Goal: Navigation & Orientation: Find specific page/section

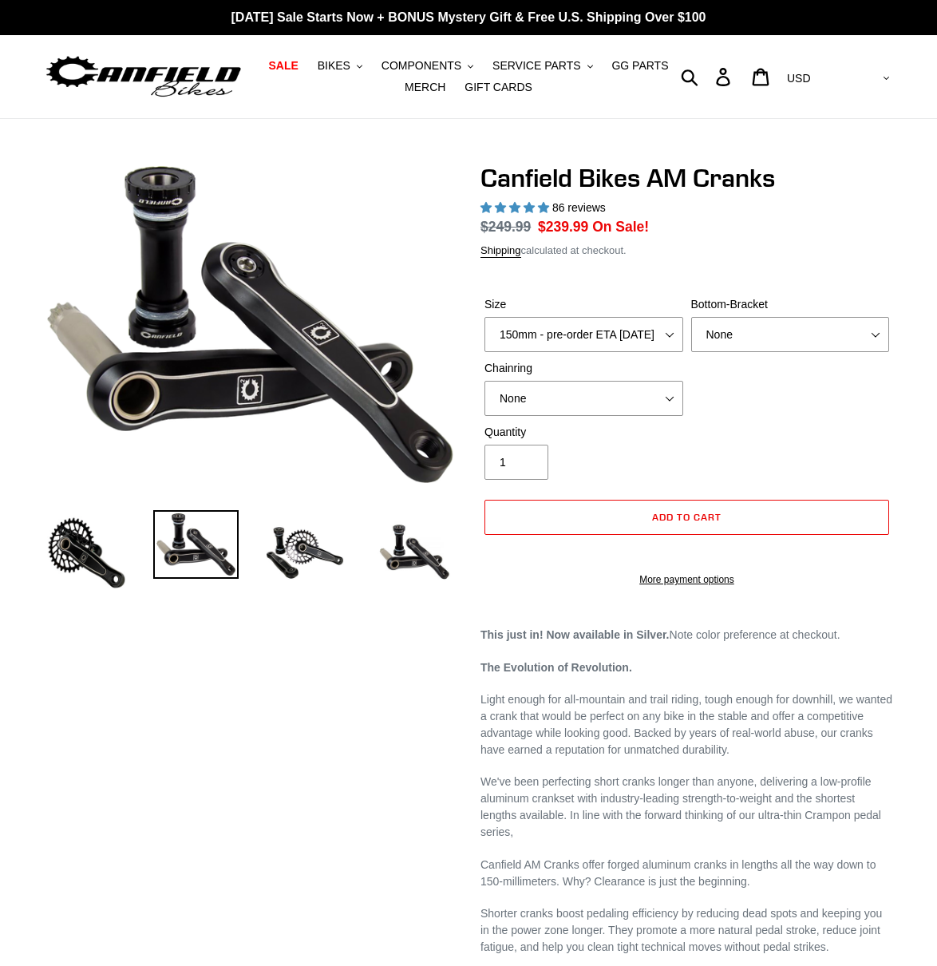
select select "highest-rating"
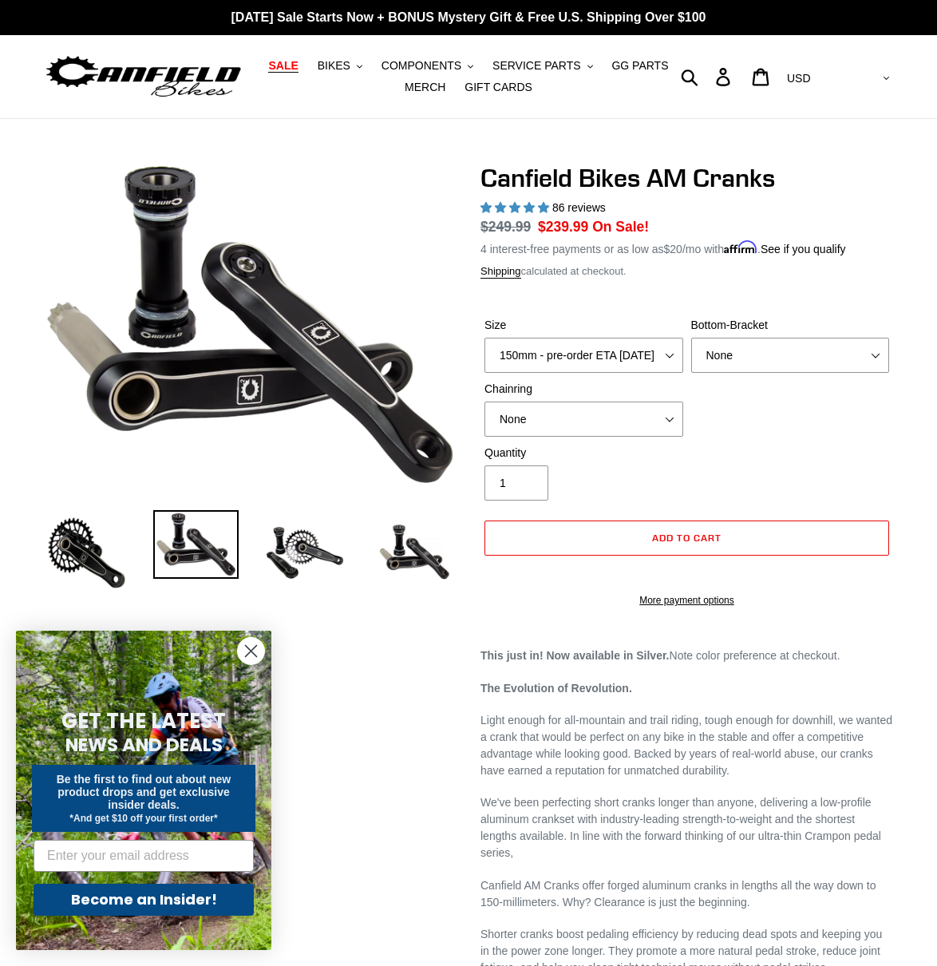
click at [306, 69] on link "SALE" at bounding box center [282, 66] width 45 height 22
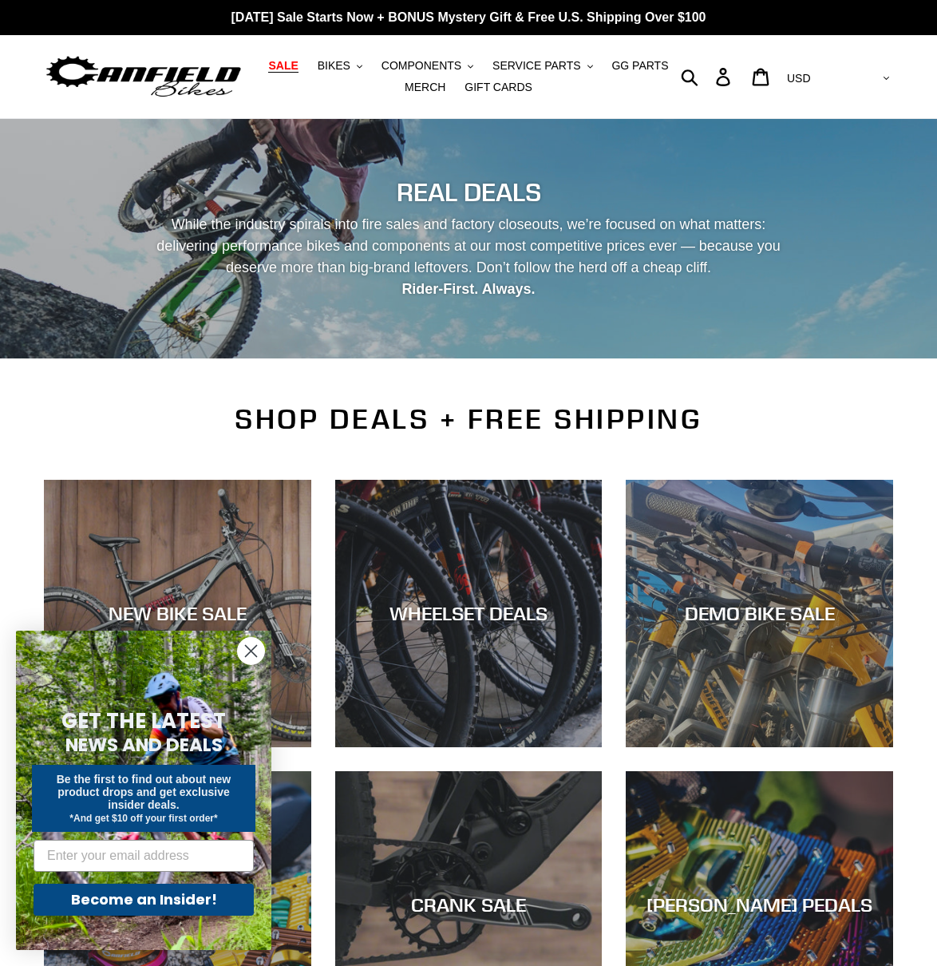
click at [256, 639] on circle "Close dialog" at bounding box center [251, 651] width 26 height 26
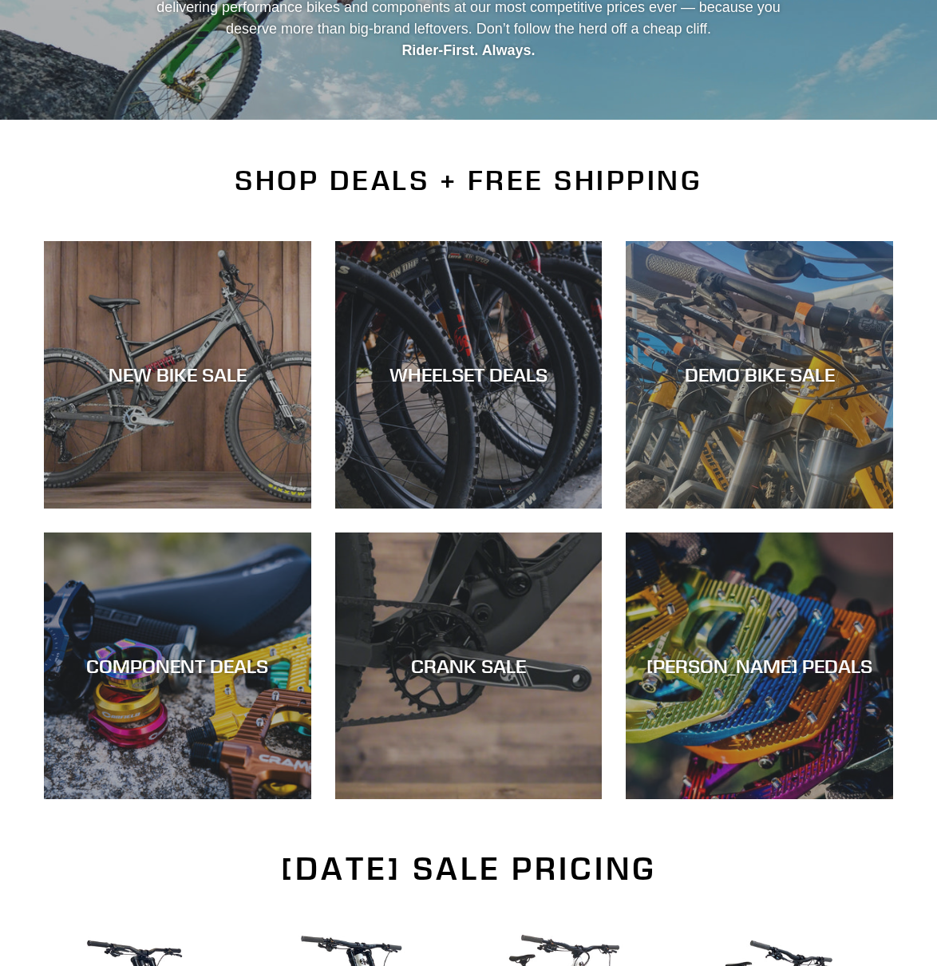
scroll to position [239, 0]
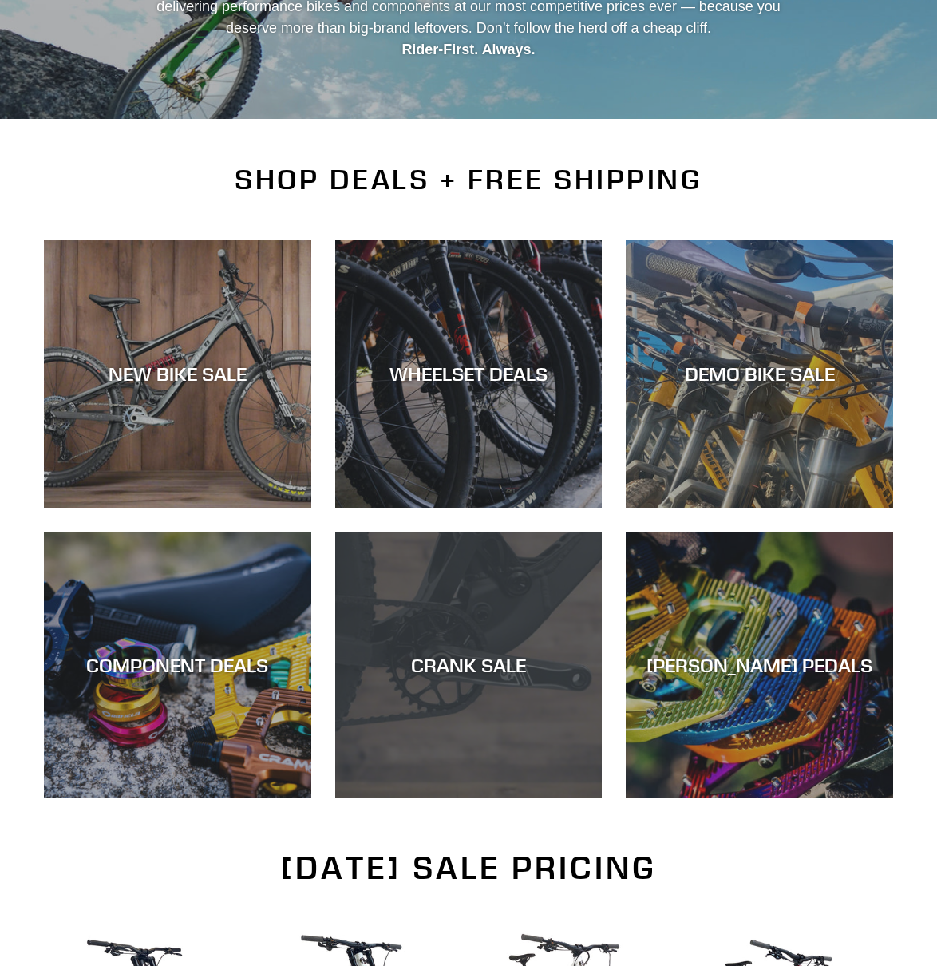
click at [525, 667] on div "CRANK SALE" at bounding box center [468, 665] width 267 height 23
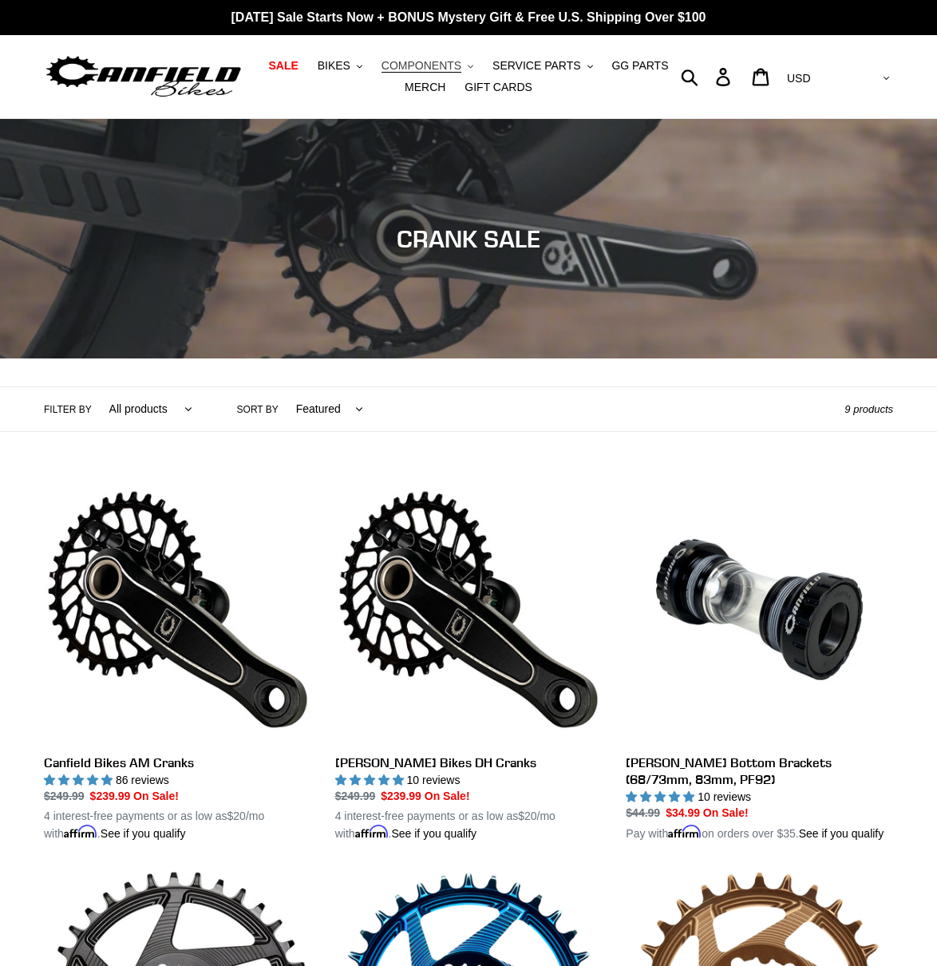
click at [409, 59] on span "COMPONENTS" at bounding box center [422, 66] width 80 height 14
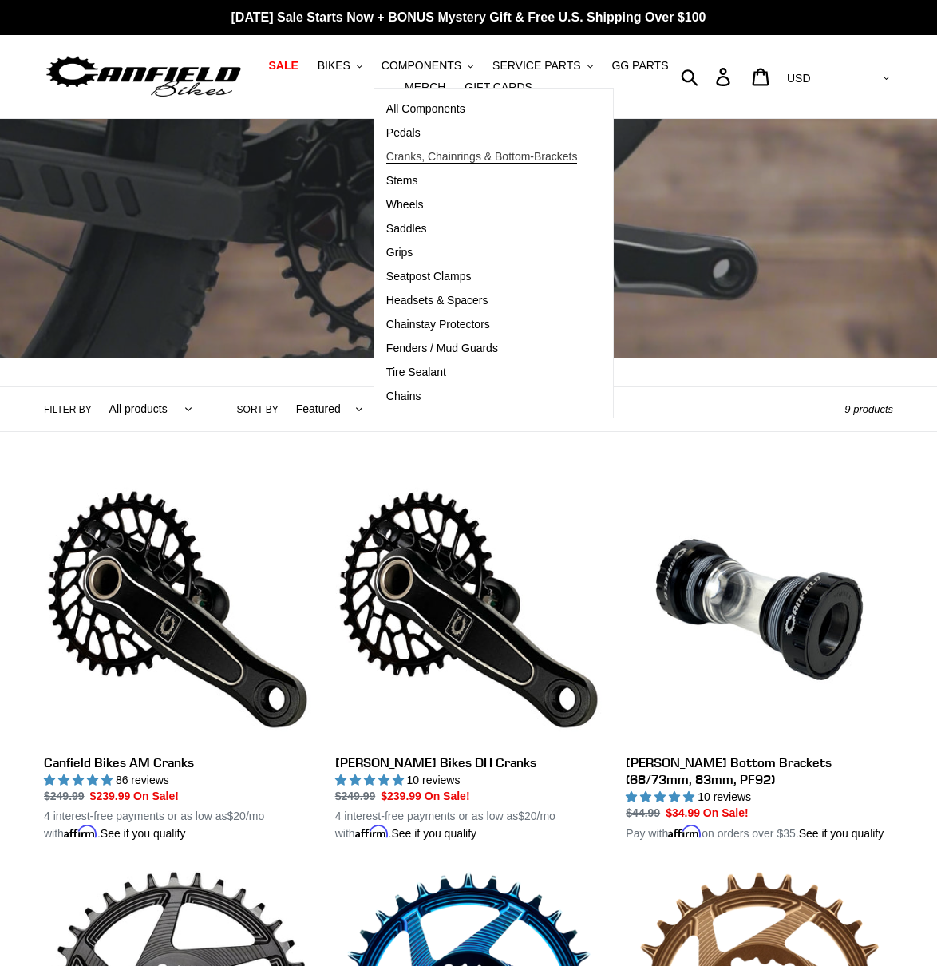
click at [433, 155] on span "Cranks, Chainrings & Bottom-Brackets" at bounding box center [482, 157] width 192 height 14
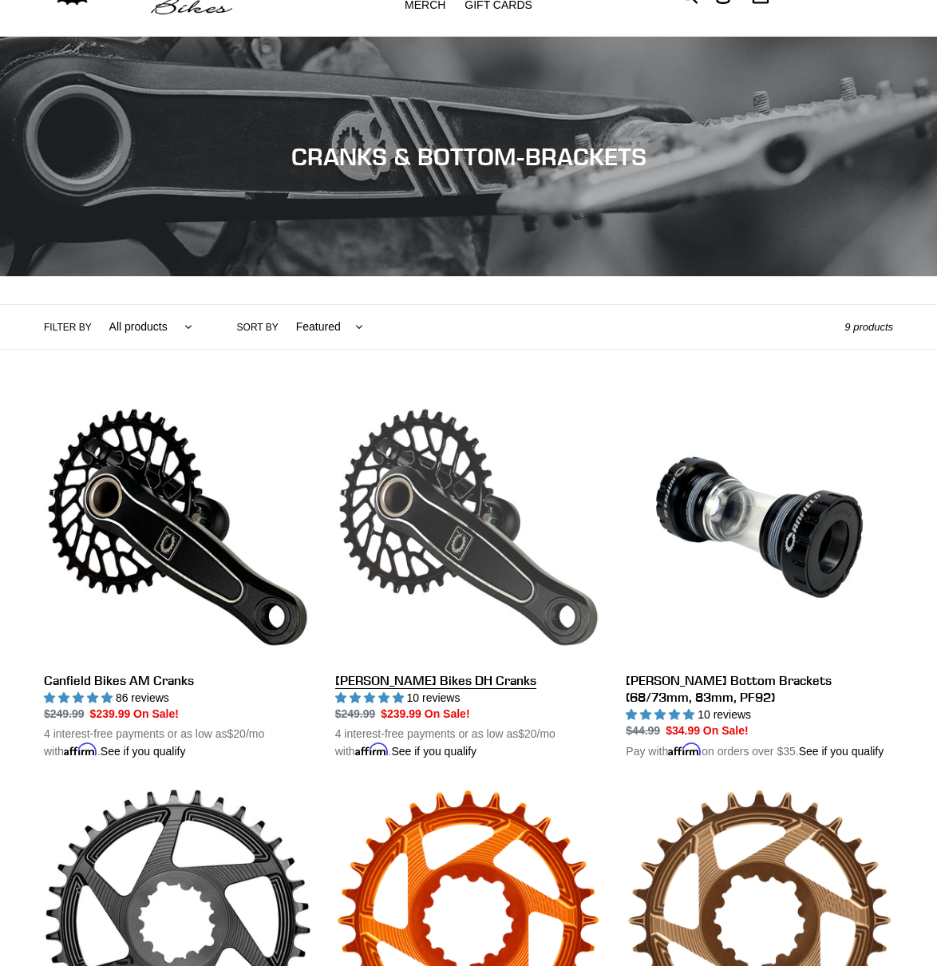
scroll to position [479, 0]
